Goal: Information Seeking & Learning: Learn about a topic

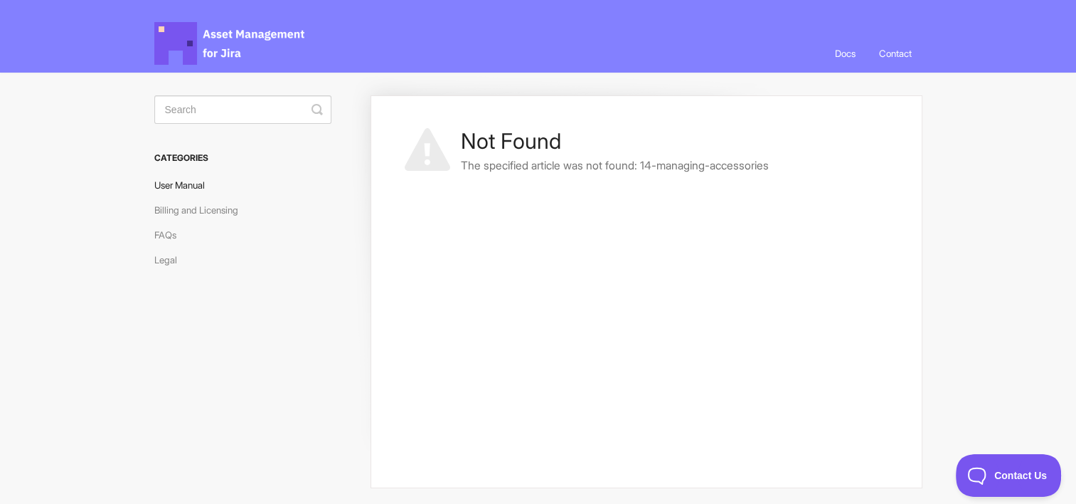
click at [195, 183] on link "User Manual" at bounding box center [184, 185] width 61 height 23
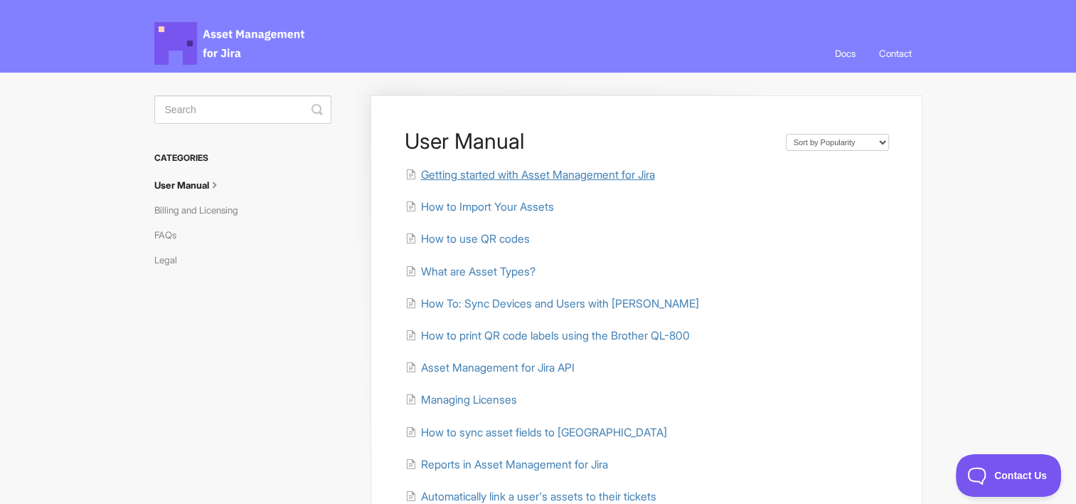
click at [501, 171] on span "Getting started with Asset Management for Jira" at bounding box center [537, 175] width 234 height 14
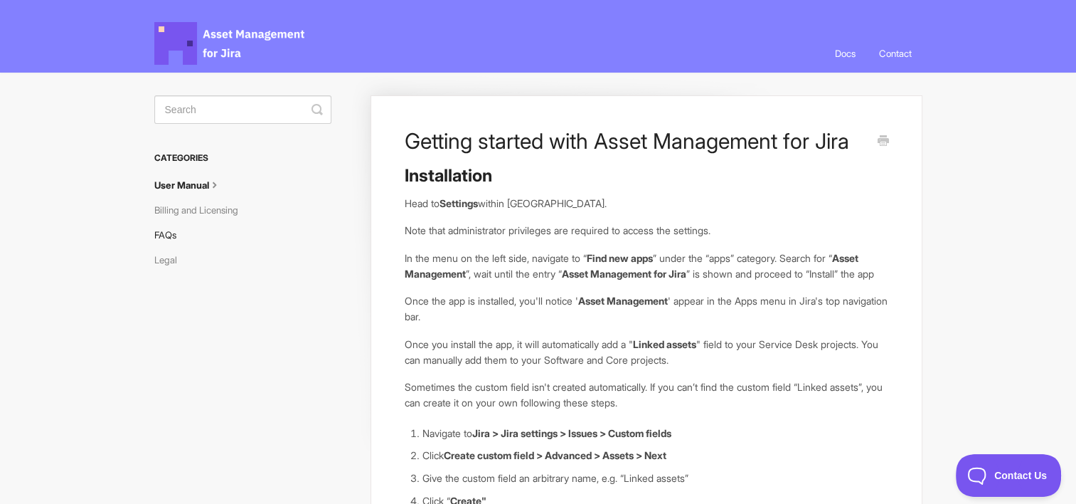
click at [162, 233] on link "FAQs" at bounding box center [170, 234] width 33 height 23
